Goal: Task Accomplishment & Management: Complete application form

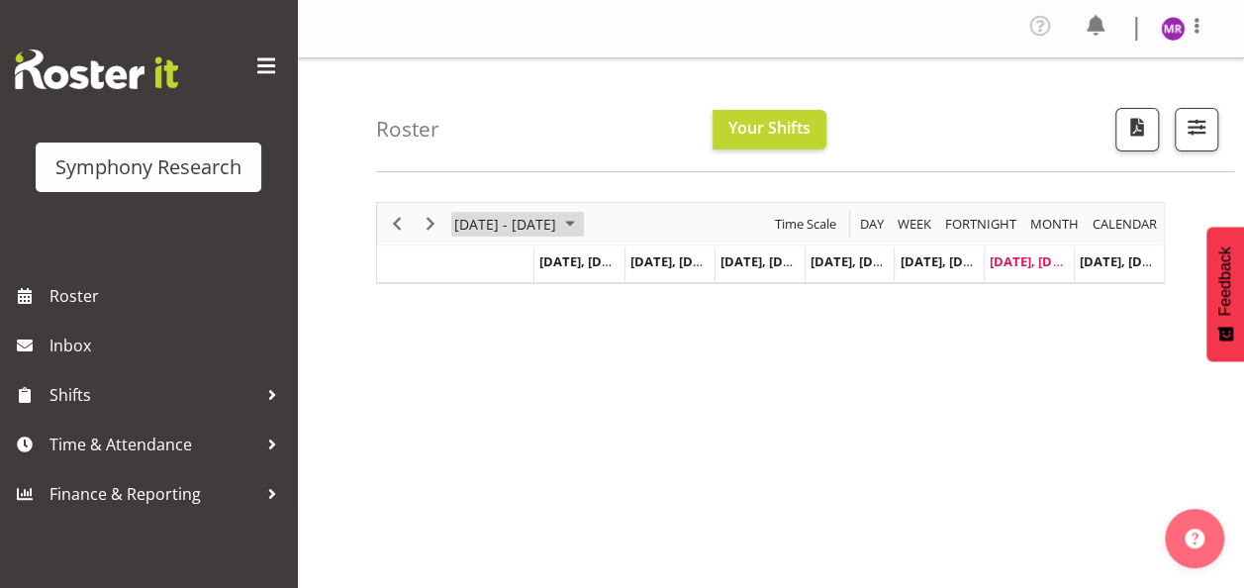
click at [582, 220] on span "September 01 - 07, 2025" at bounding box center [570, 224] width 24 height 25
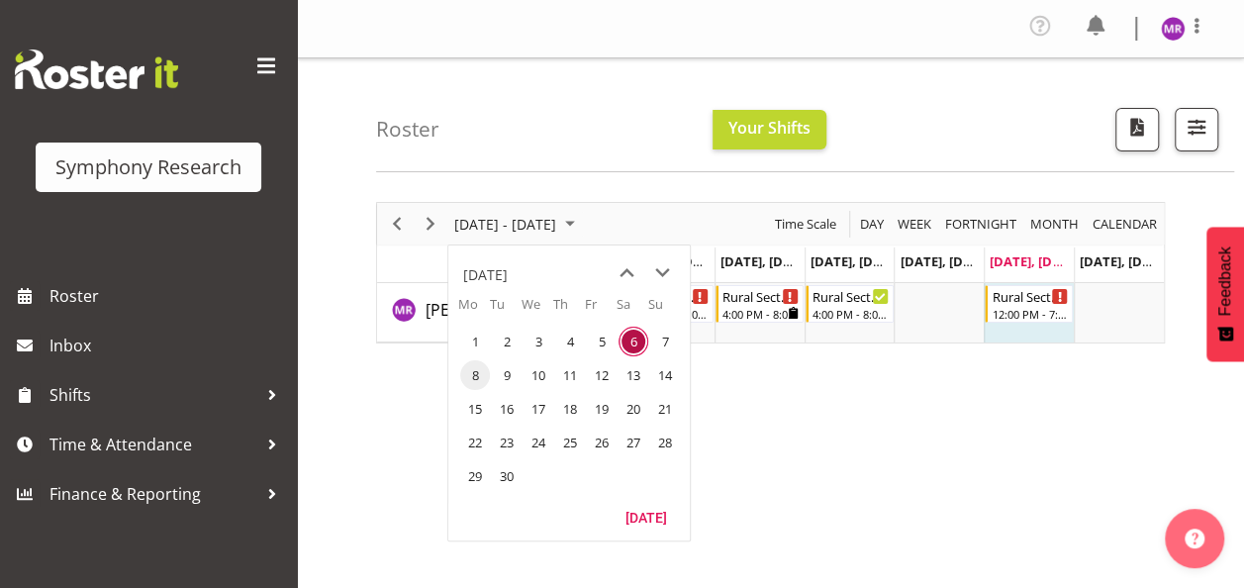
click at [473, 370] on span "8" at bounding box center [475, 375] width 30 height 30
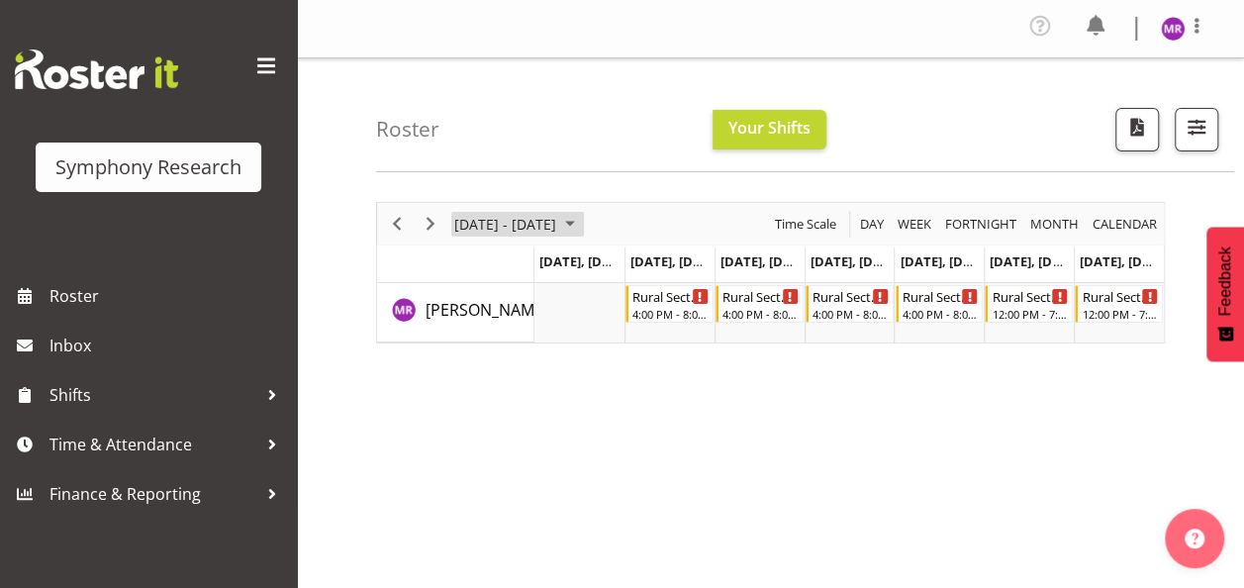
click at [582, 212] on span "September 08 - 14, 2025" at bounding box center [570, 224] width 24 height 25
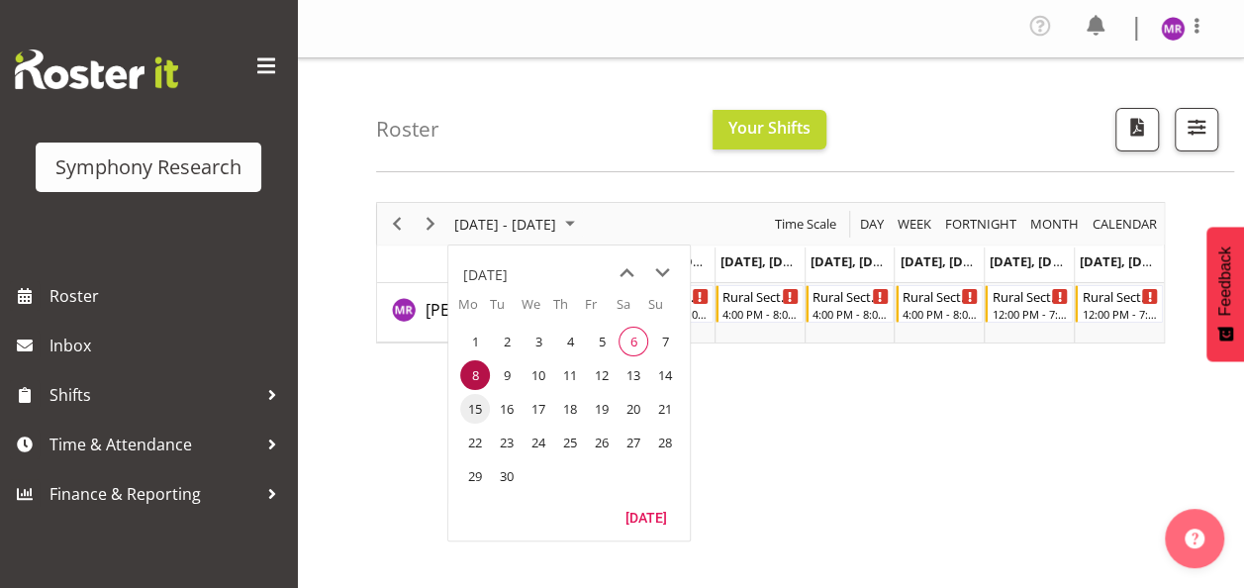
click at [475, 416] on span "15" at bounding box center [475, 409] width 30 height 30
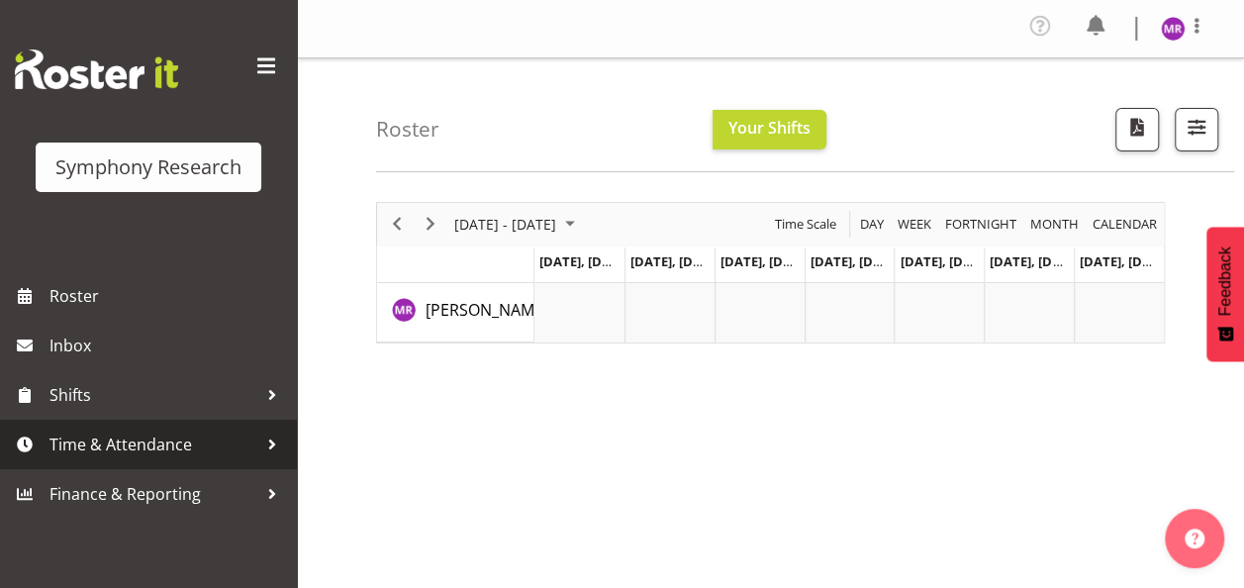
click at [209, 457] on span "Time & Attendance" at bounding box center [153, 445] width 208 height 30
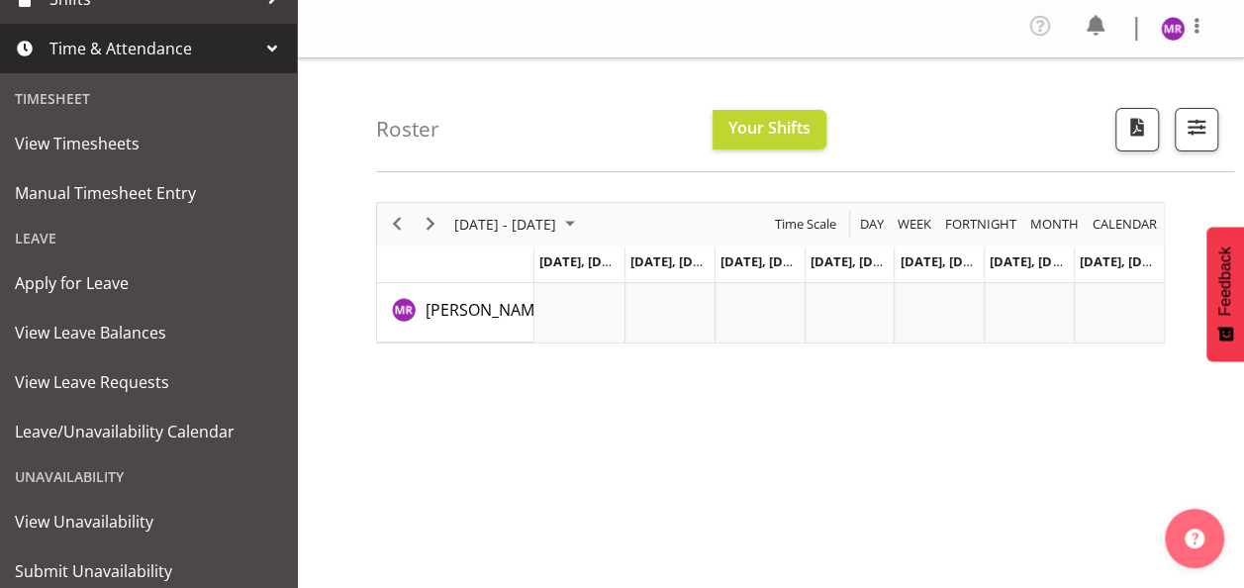
scroll to position [402, 0]
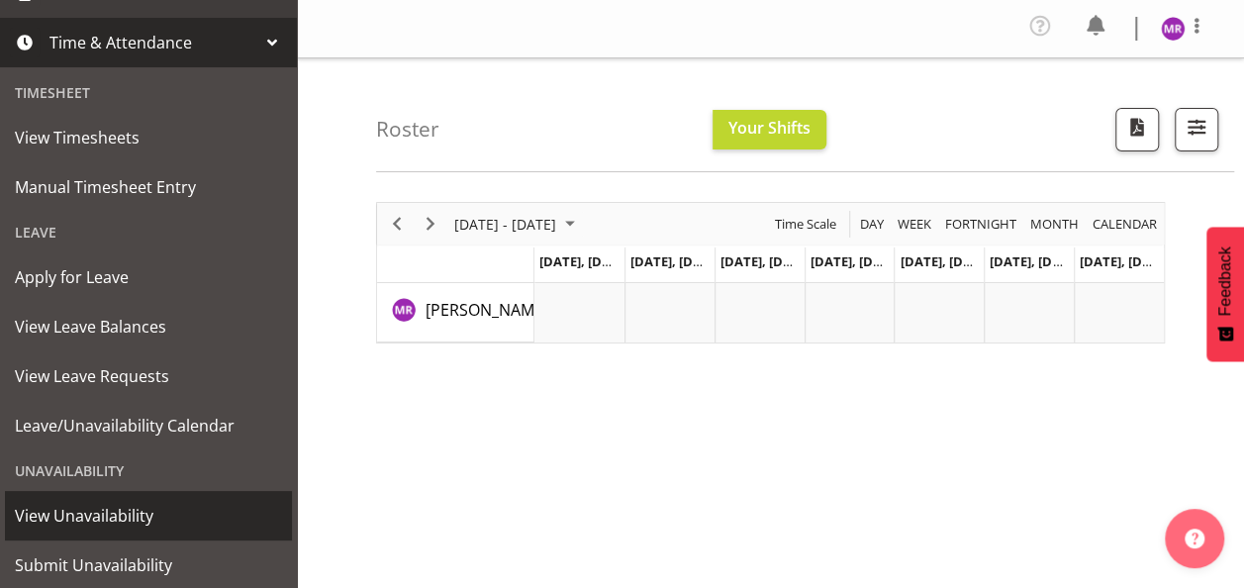
click at [150, 513] on span "View Unavailability" at bounding box center [148, 516] width 267 height 30
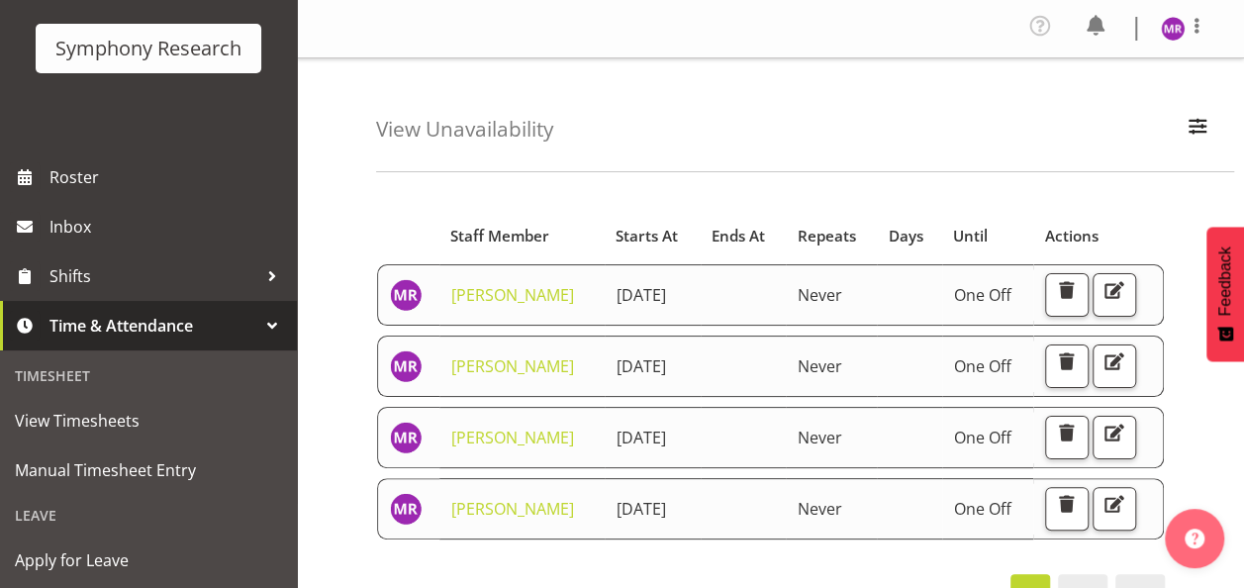
scroll to position [150, 0]
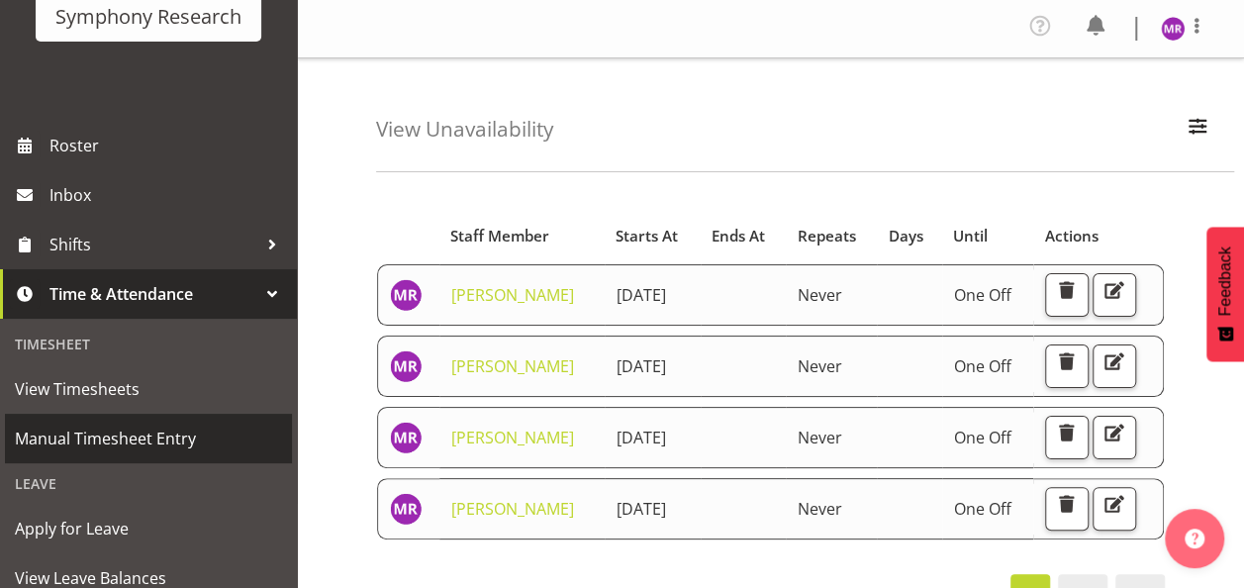
click at [126, 443] on span "Manual Timesheet Entry" at bounding box center [148, 439] width 267 height 30
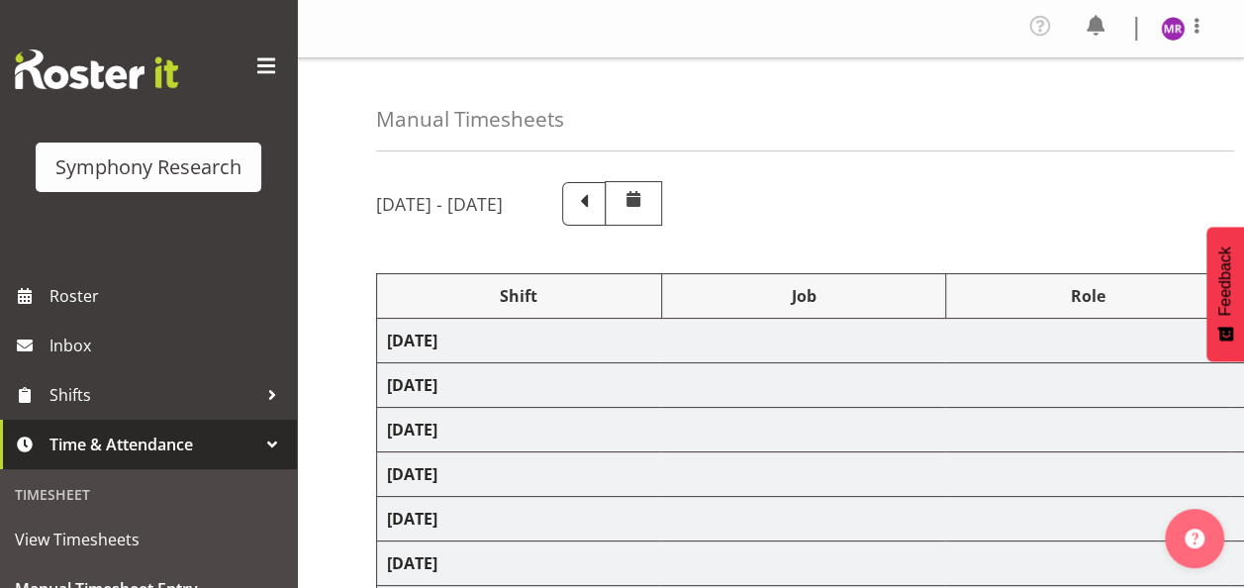
select select "81298"
select select "10587"
select select "47"
select select "81298"
select select "10587"
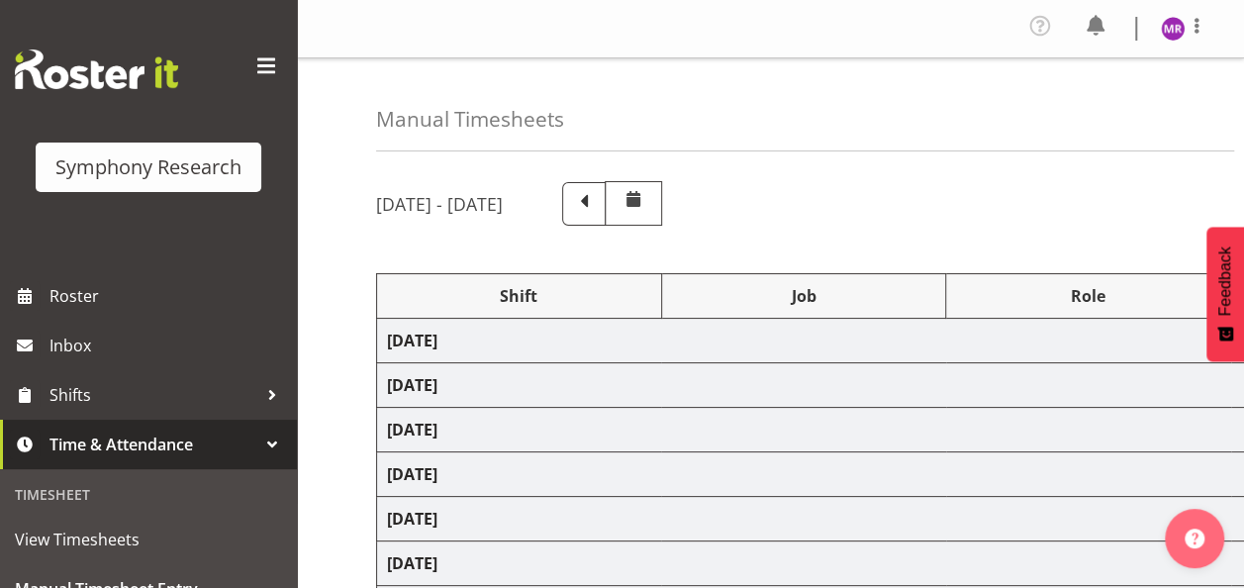
select select "47"
select select "81298"
select select "10587"
select select "47"
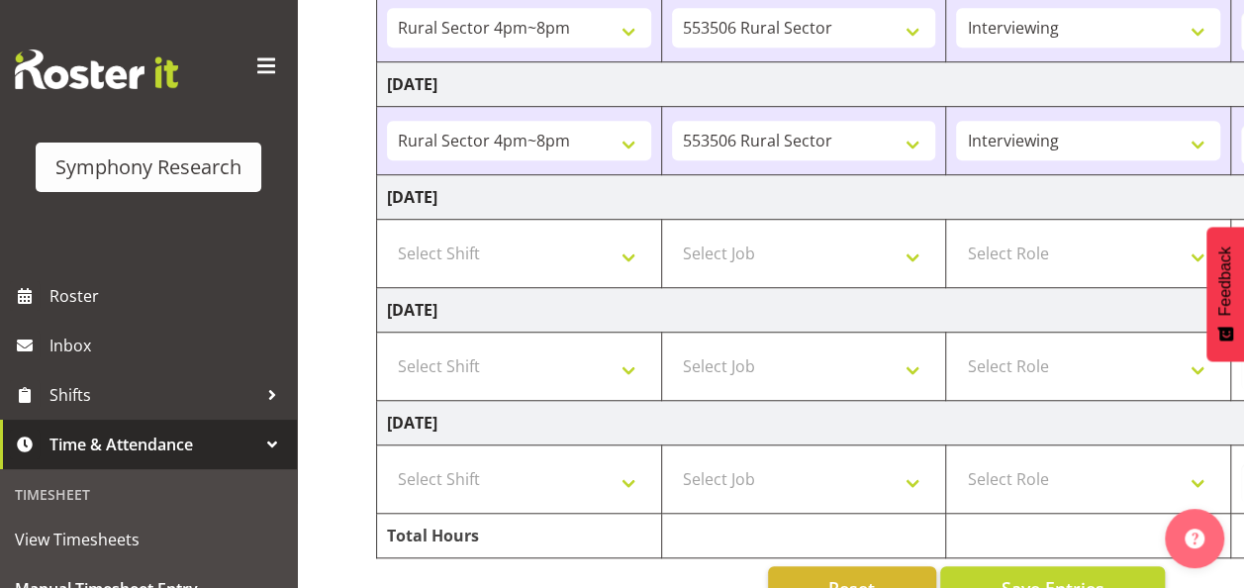
scroll to position [639, 0]
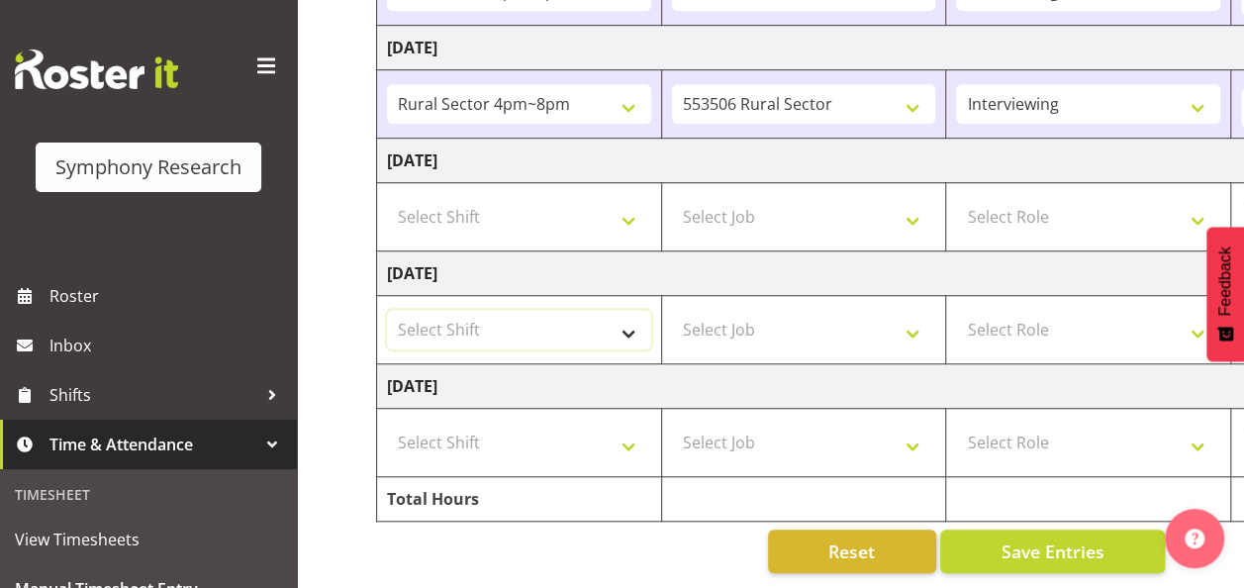
click at [630, 317] on select "Select Shift !!Weekend Residential (Roster IT Shift Label) *Business 9/10am ~ 4…" at bounding box center [519, 330] width 264 height 40
select select "81298"
click at [387, 310] on select "Select Shift !!Weekend Residential (Roster IT Shift Label) *Business 9/10am ~ 4…" at bounding box center [519, 330] width 264 height 40
click at [922, 323] on select "Select Job 550060 IF Admin 553492 World Poll Aus Wave 2 Main 2025 553493 World …" at bounding box center [804, 330] width 264 height 40
select select "10587"
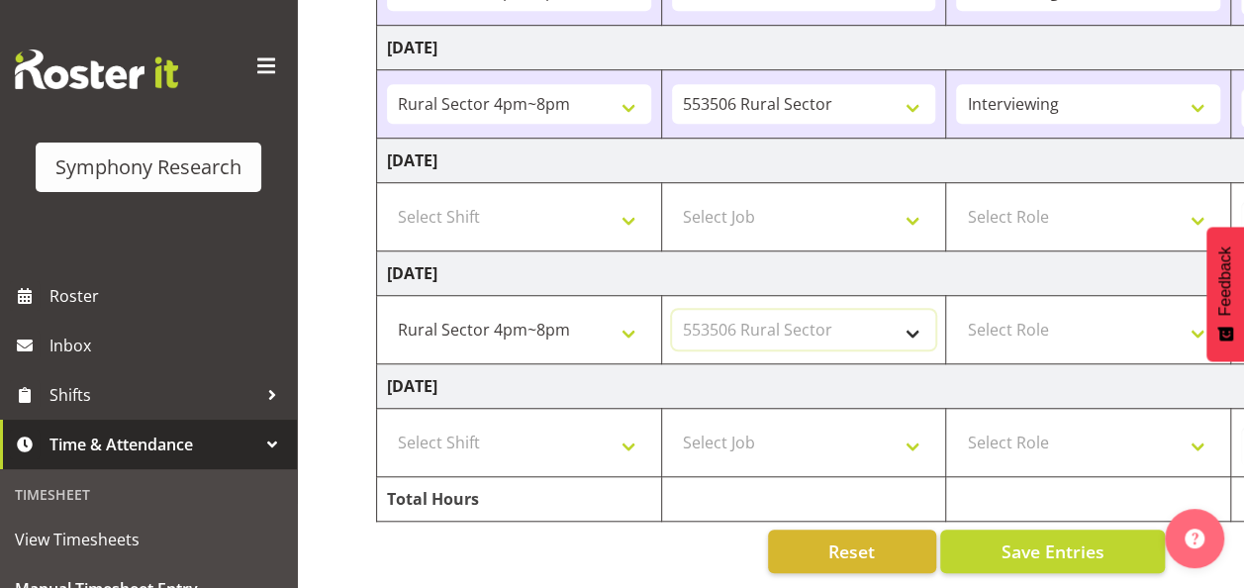
click at [672, 310] on select "Select Job 550060 IF Admin 553492 World Poll Aus Wave 2 Main 2025 553493 World …" at bounding box center [804, 330] width 264 height 40
click at [1112, 331] on select "Select Role Briefing Interviewing" at bounding box center [1088, 330] width 264 height 40
select select "47"
click at [956, 310] on select "Select Role Briefing Interviewing" at bounding box center [1088, 330] width 264 height 40
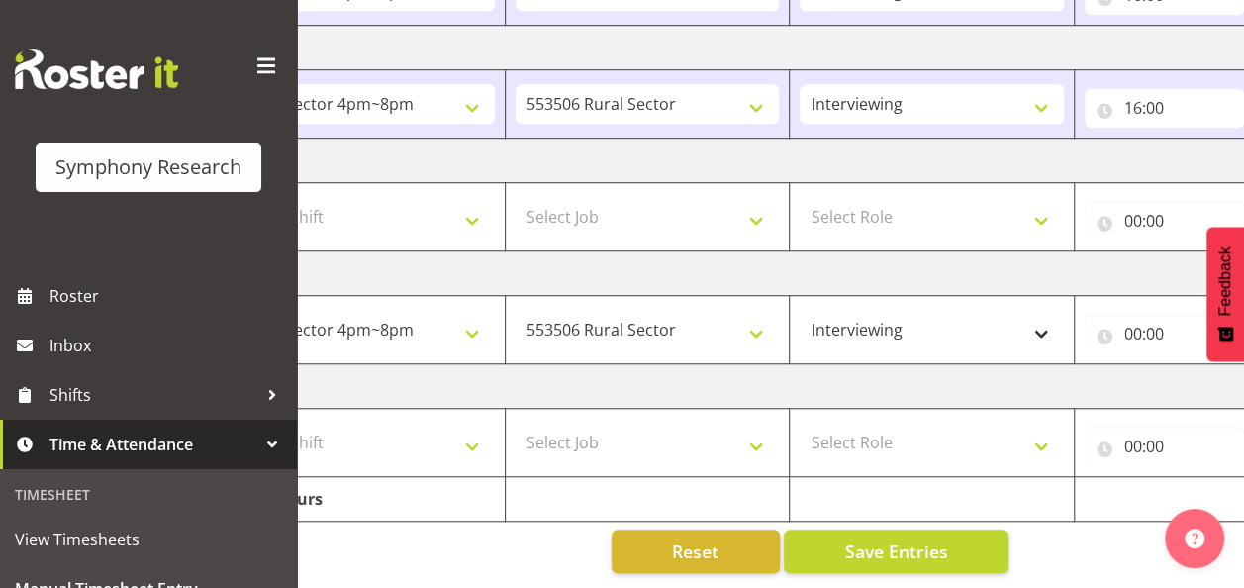
scroll to position [0, 518]
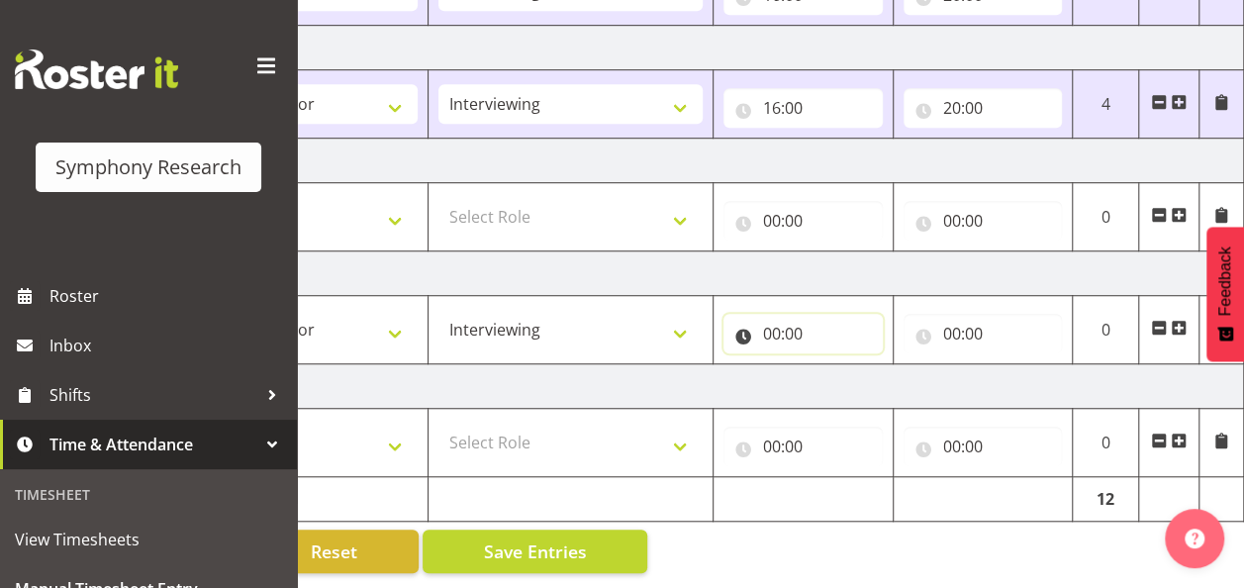
click at [784, 316] on input "00:00" at bounding box center [803, 334] width 159 height 40
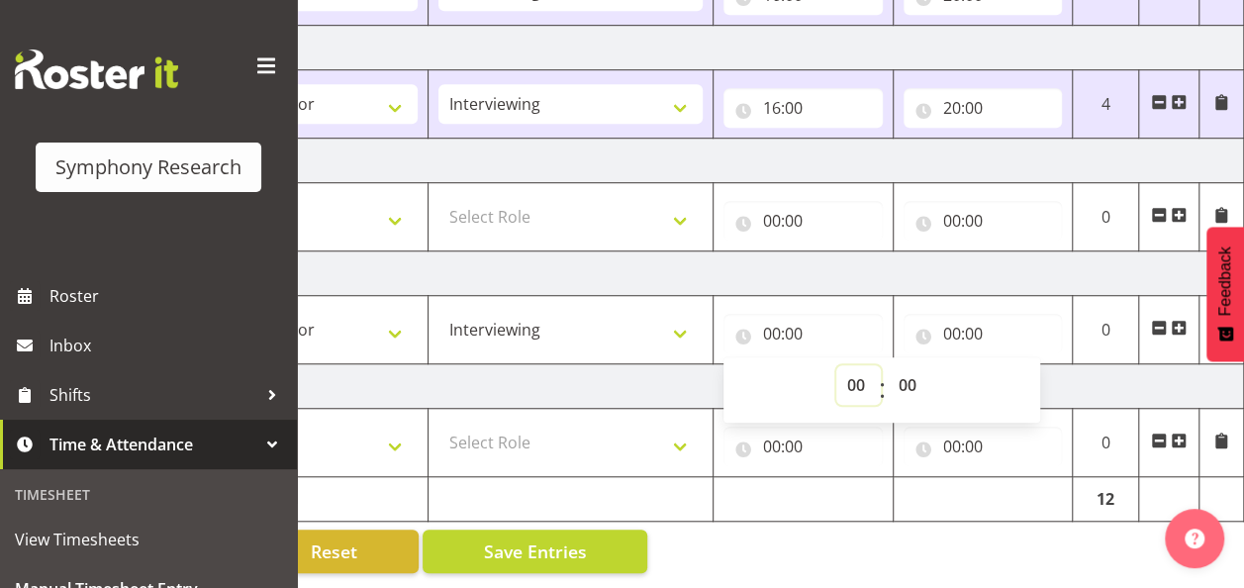
click at [849, 370] on select "00 01 02 03 04 05 06 07 08 09 10 11 12 13 14 15 16 17 18 19 20 21 22 23" at bounding box center [858, 385] width 45 height 40
select select "12"
type input "12:00"
click at [957, 326] on input "00:00" at bounding box center [983, 334] width 159 height 40
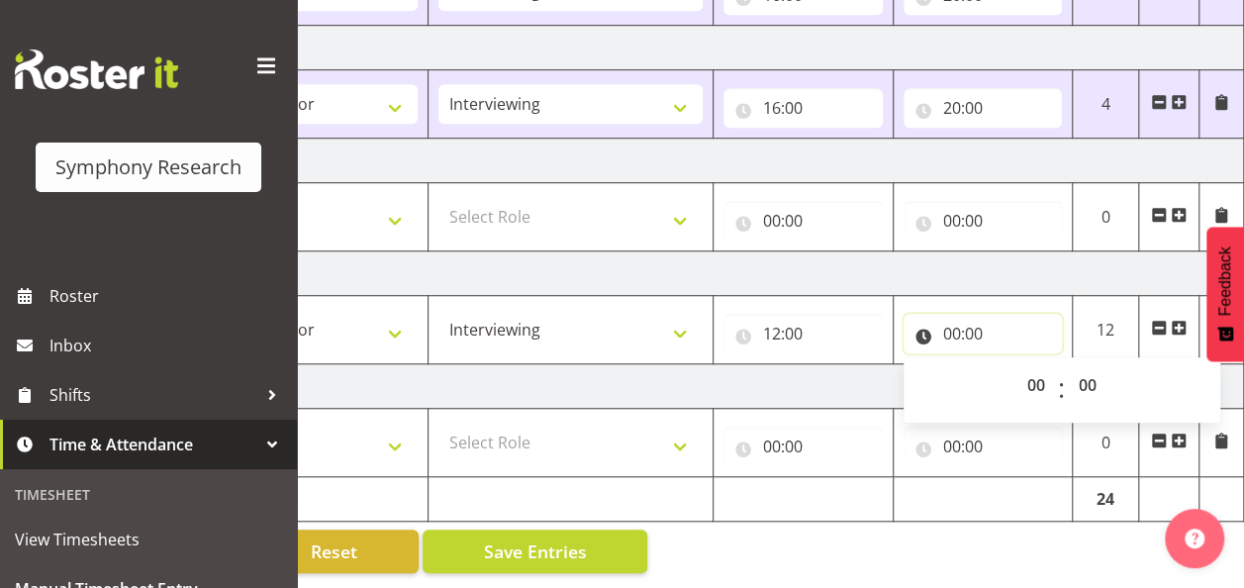
click at [957, 326] on input "00:00" at bounding box center [983, 334] width 159 height 40
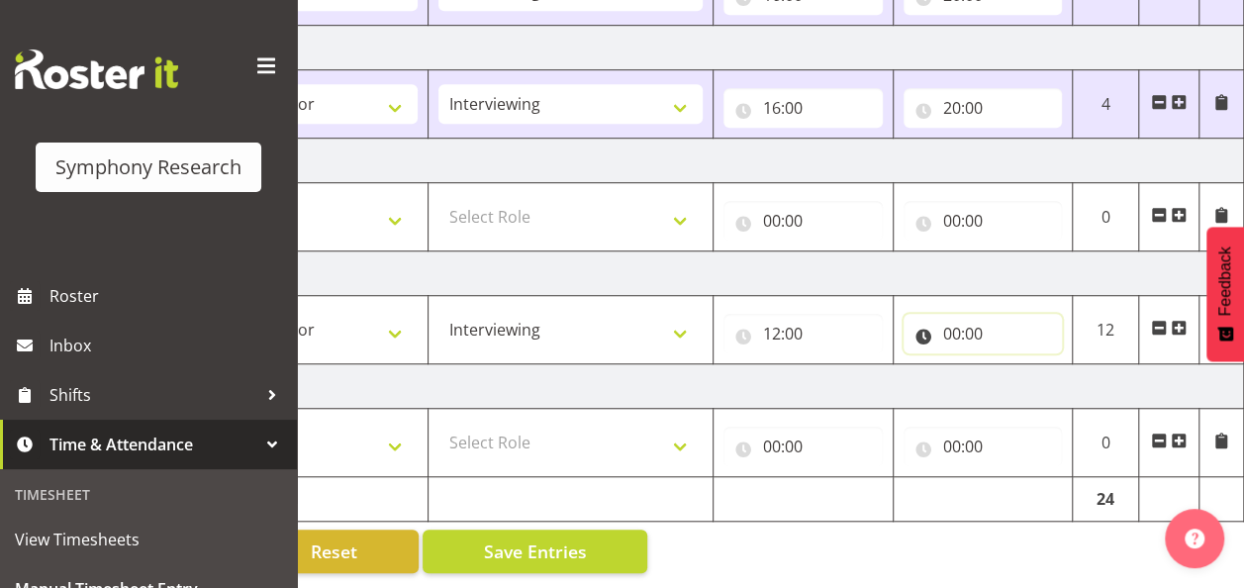
click at [947, 315] on input "00:00" at bounding box center [983, 334] width 159 height 40
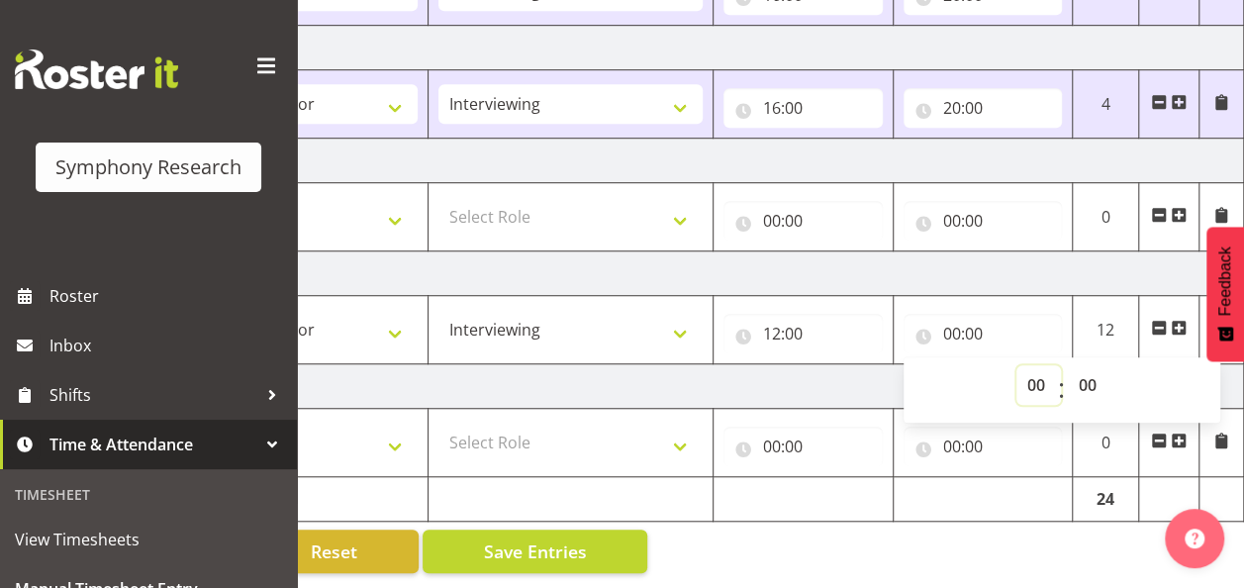
click at [1031, 368] on select "00 01 02 03 04 05 06 07 08 09 10 11 12 13 14 15 16 17 18 19 20 21 22 23" at bounding box center [1039, 385] width 45 height 40
select select "19"
click at [1017, 365] on select "00 01 02 03 04 05 06 07 08 09 10 11 12 13 14 15 16 17 18 19 20 21 22 23" at bounding box center [1039, 385] width 45 height 40
type input "19:00"
click at [1010, 563] on div "Manual Timesheets [DATE] - [DATE] Shift Job Role Start Time End Time Total [DAT…" at bounding box center [770, 7] width 947 height 1161
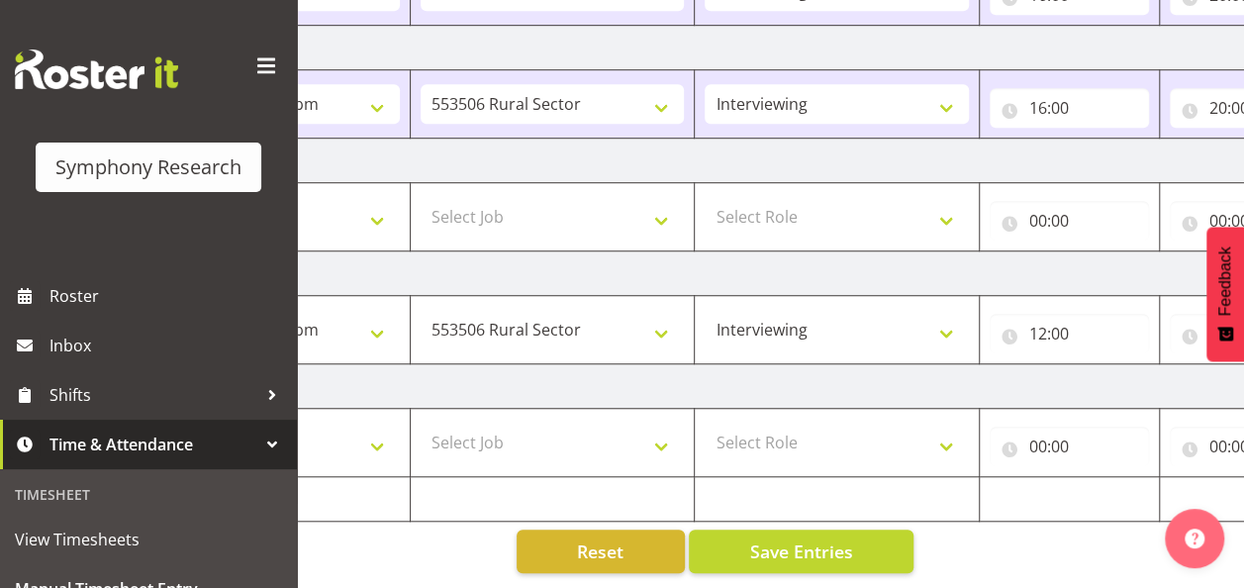
scroll to position [0, 255]
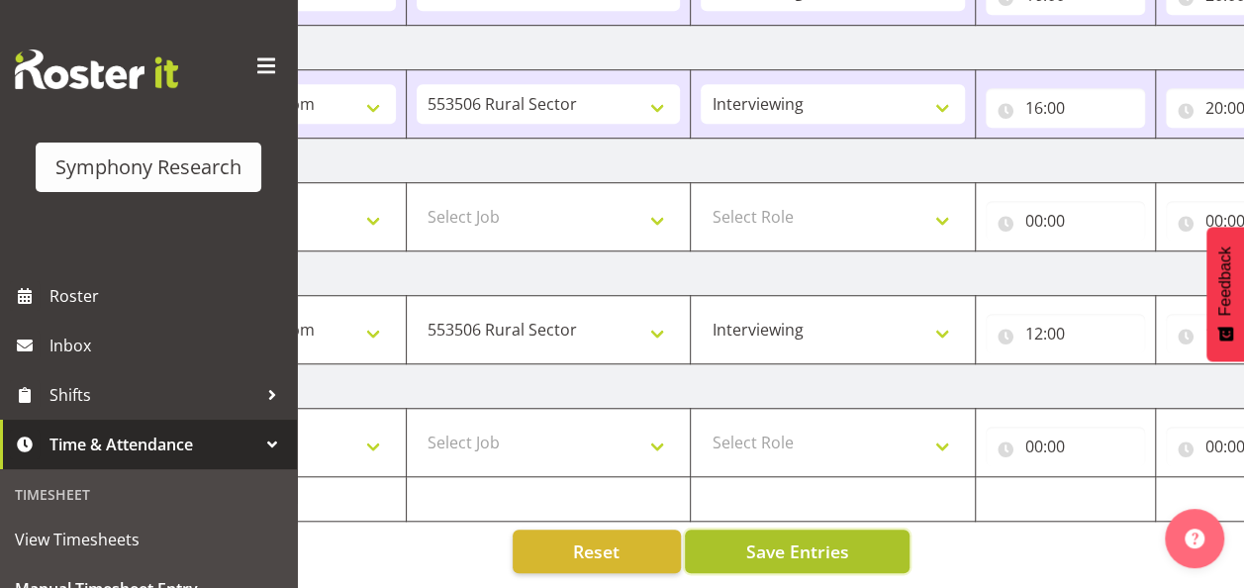
click at [838, 538] on span "Save Entries" at bounding box center [796, 551] width 103 height 26
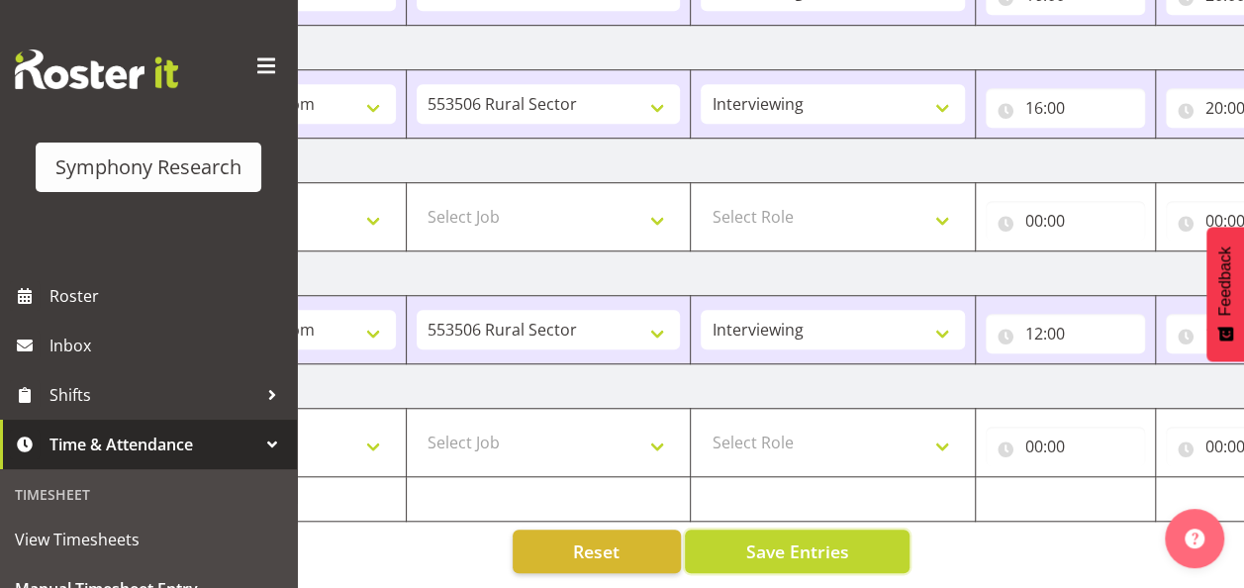
scroll to position [0, 518]
